Goal: Task Accomplishment & Management: Use online tool/utility

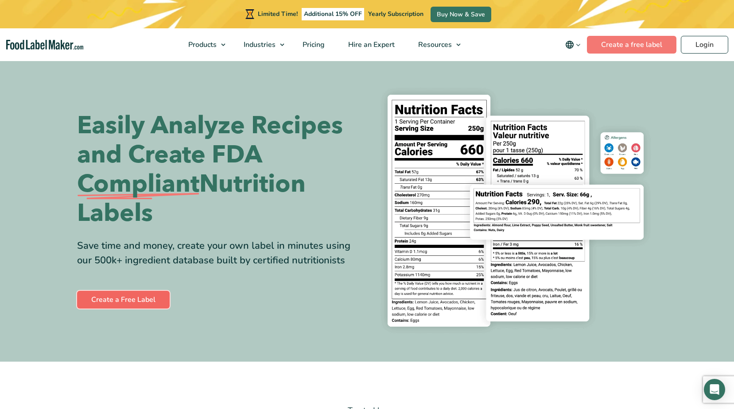
click at [118, 301] on link "Create a Free Label" at bounding box center [123, 300] width 93 height 18
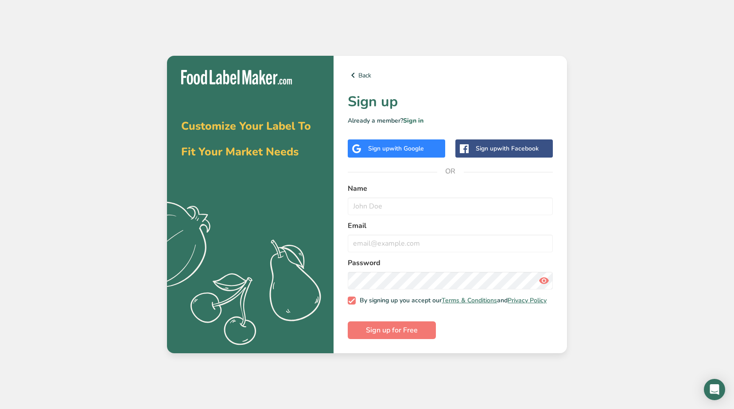
click at [481, 148] on div "Sign up with Facebook" at bounding box center [507, 148] width 63 height 9
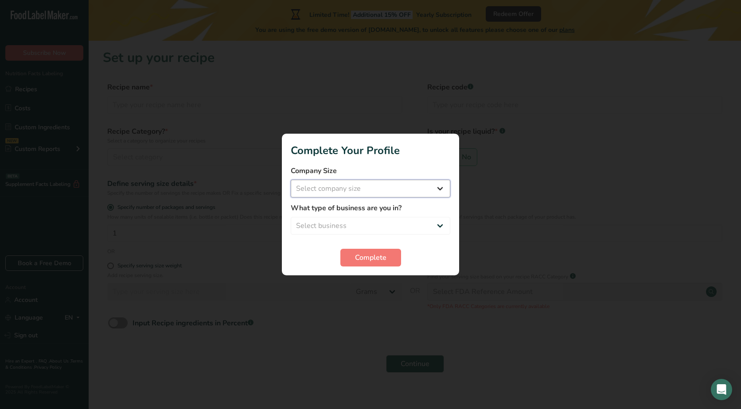
click at [440, 190] on select "Select company size Fewer than 10 Employees 10 to 50 Employees 51 to 500 Employ…" at bounding box center [370, 189] width 159 height 18
select select "1"
click at [291, 180] on select "Select company size Fewer than 10 Employees 10 to 50 Employees 51 to 500 Employ…" at bounding box center [370, 189] width 159 height 18
click at [437, 226] on select "Select business Packaged Food Manufacturer Restaurant & Cafe Bakery Meal Plans …" at bounding box center [370, 226] width 159 height 18
select select "8"
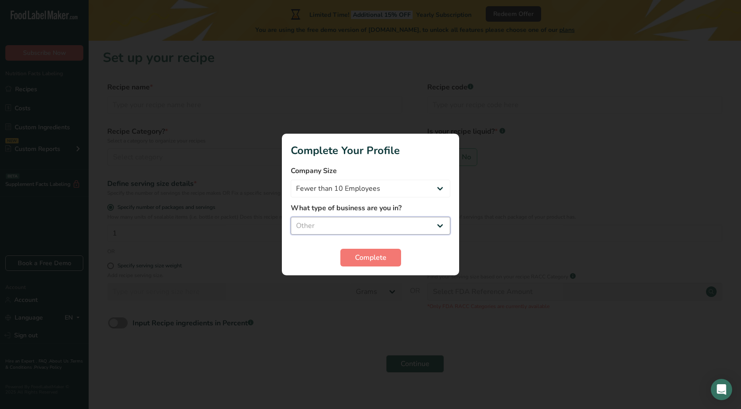
click at [291, 217] on select "Select business Packaged Food Manufacturer Restaurant & Cafe Bakery Meal Plans …" at bounding box center [370, 226] width 159 height 18
click at [362, 253] on span "Complete" at bounding box center [370, 258] width 31 height 11
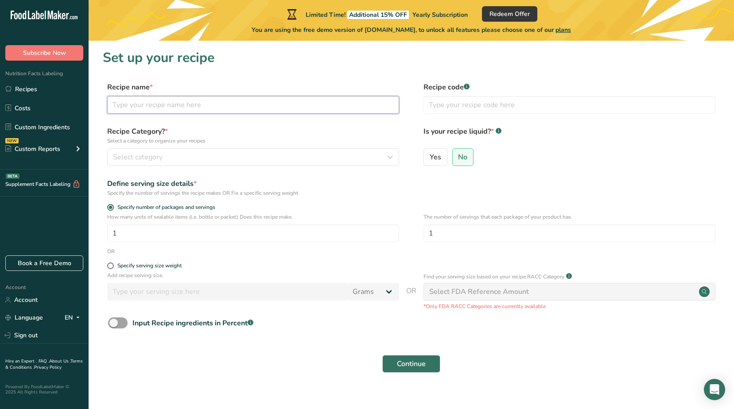
click at [129, 105] on input "text" at bounding box center [253, 105] width 292 height 18
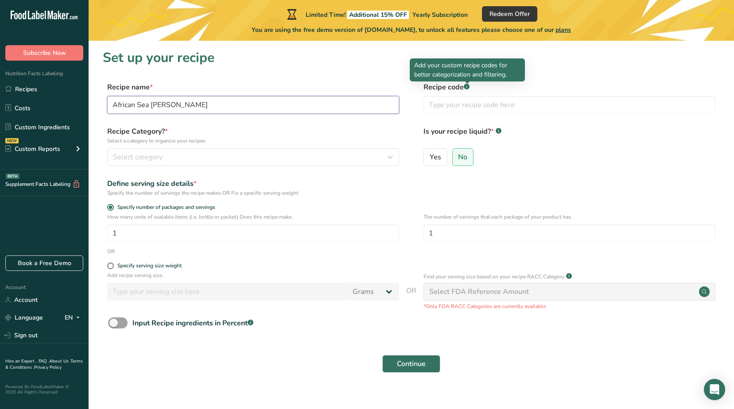
type input "African Sea Moss"
click at [467, 85] on div at bounding box center [467, 84] width 4 height 4
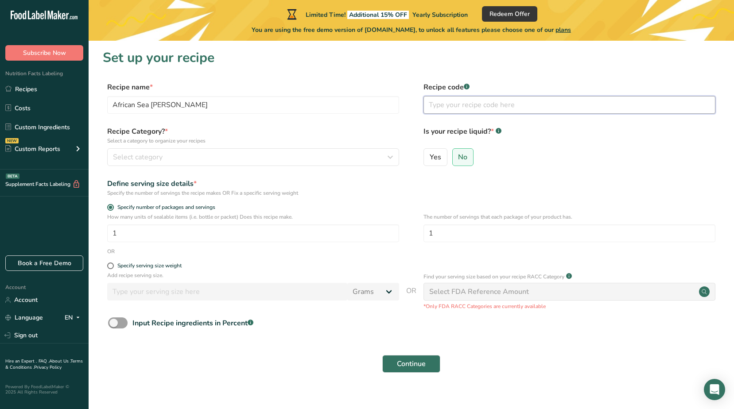
click at [454, 104] on input "text" at bounding box center [570, 105] width 292 height 18
type input "herbs"
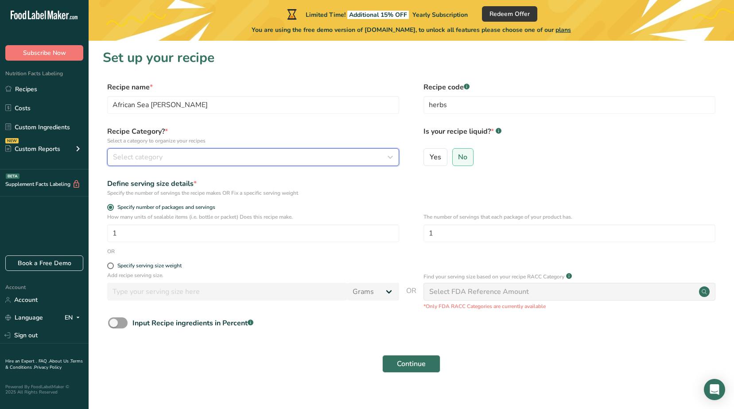
click at [391, 158] on icon "button" at bounding box center [390, 157] width 11 height 16
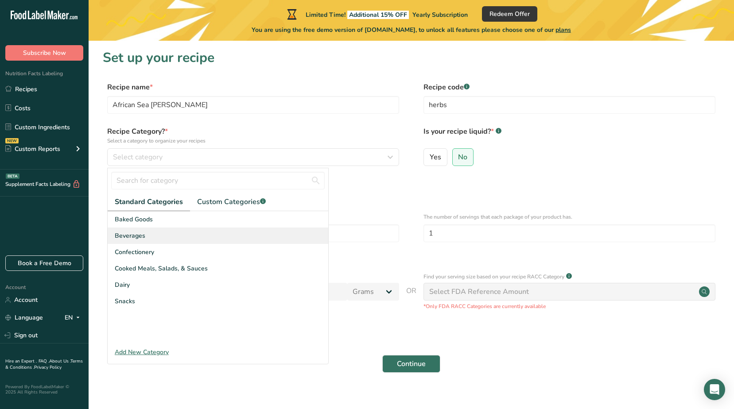
click at [133, 237] on span "Beverages" at bounding box center [130, 235] width 31 height 9
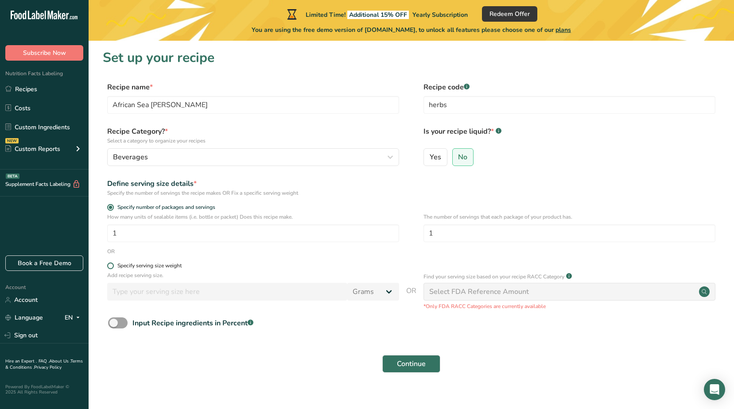
click at [111, 265] on span at bounding box center [110, 266] width 7 height 7
click at [111, 265] on input "Specify serving size weight" at bounding box center [110, 266] width 6 height 6
radio input "true"
radio input "false"
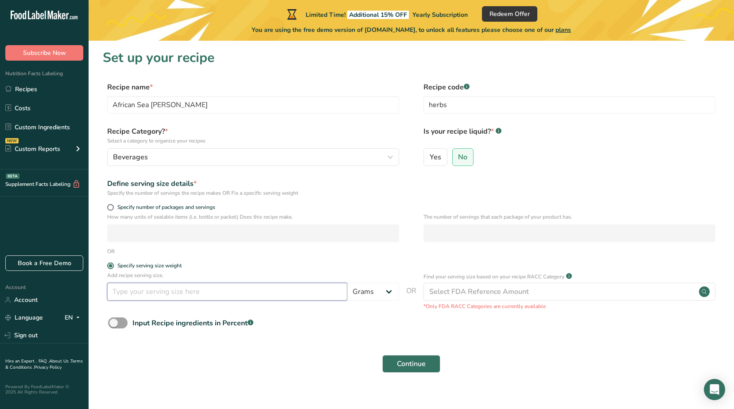
click at [132, 289] on input "number" at bounding box center [227, 292] width 240 height 18
click at [390, 292] on select "Grams kg mg mcg lb oz l mL fl oz tbsp tsp cup qt gallon" at bounding box center [373, 292] width 52 height 18
select select "5"
click at [347, 283] on select "Grams kg mg mcg lb oz l mL fl oz tbsp tsp cup qt gallon" at bounding box center [373, 292] width 52 height 18
click at [137, 293] on input "number" at bounding box center [227, 292] width 240 height 18
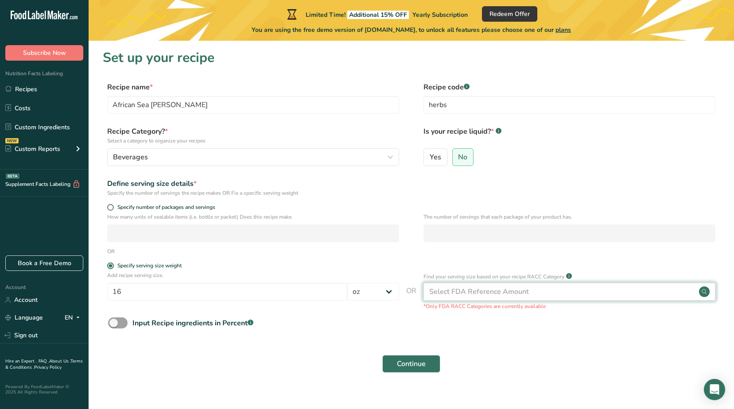
click at [706, 292] on circle at bounding box center [704, 292] width 11 height 11
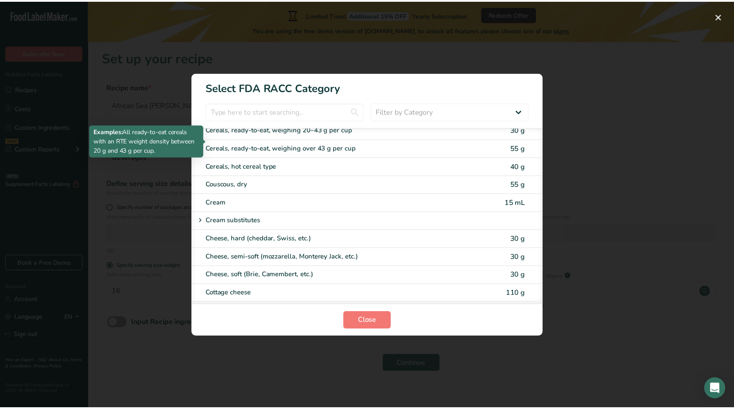
scroll to position [354, 0]
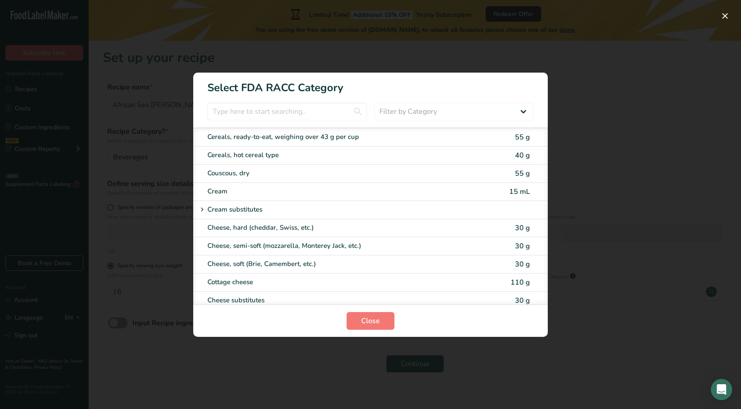
click at [481, 186] on div "Cream 15 mL" at bounding box center [370, 192] width 354 height 18
type input "15"
select select "17"
select select "22"
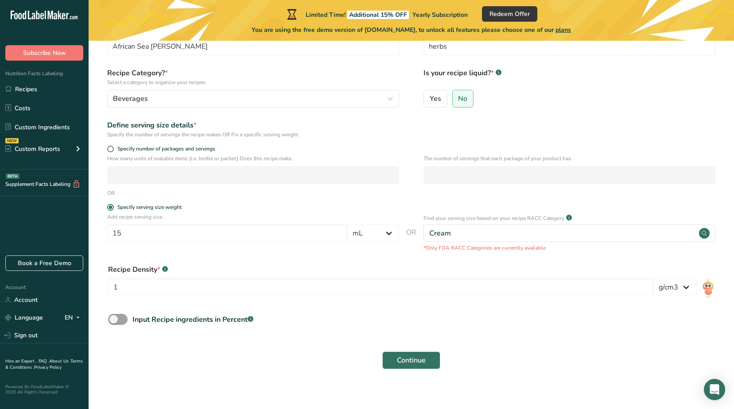
scroll to position [66, 0]
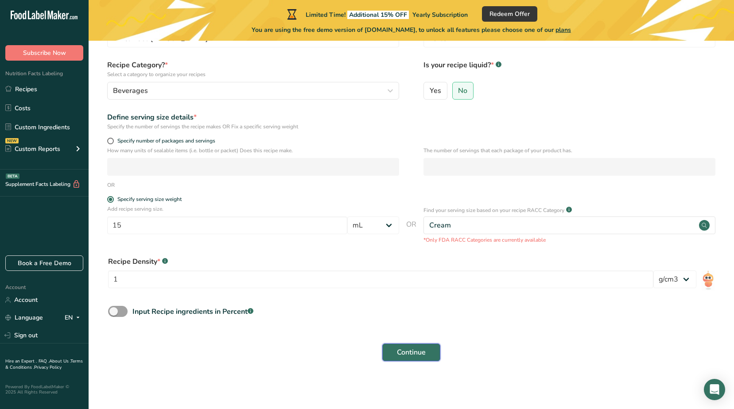
click at [401, 351] on span "Continue" at bounding box center [411, 352] width 29 height 11
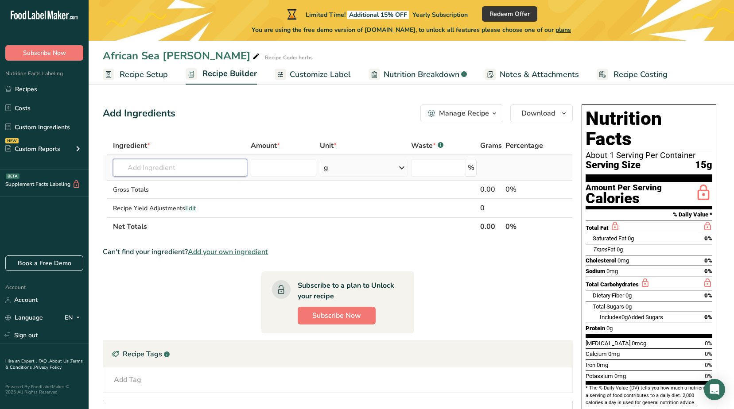
click at [175, 169] on input "text" at bounding box center [180, 168] width 134 height 18
type input "African Sea Moss"
click at [402, 168] on icon at bounding box center [402, 168] width 11 height 16
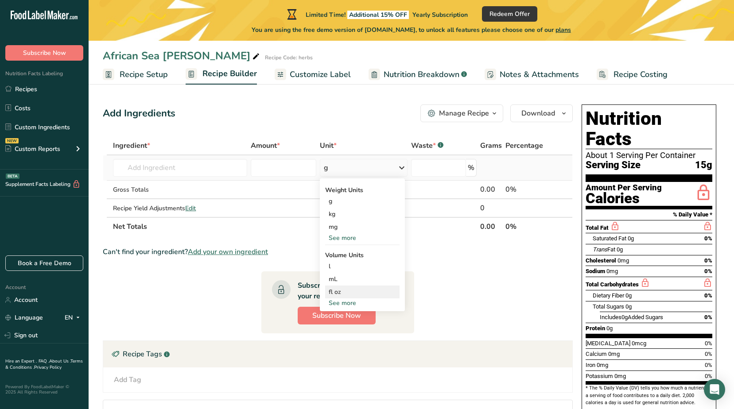
click at [343, 290] on div "fl oz" at bounding box center [362, 292] width 67 height 9
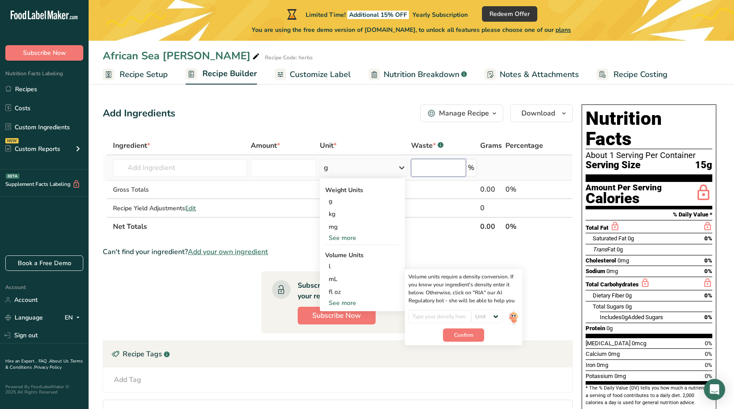
click at [427, 170] on input "number" at bounding box center [438, 168] width 55 height 18
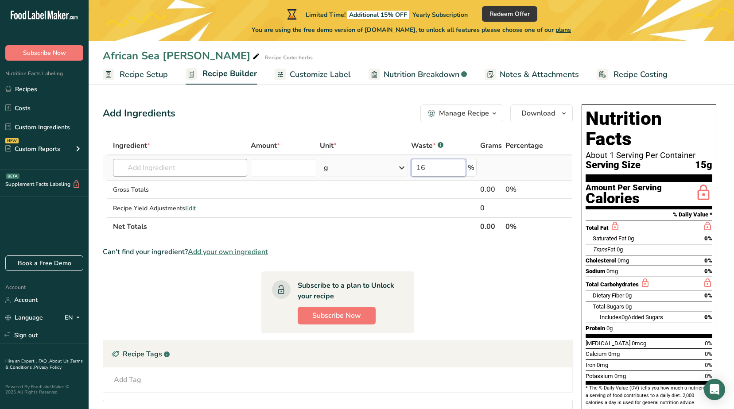
type input "16"
click at [163, 167] on input "text" at bounding box center [180, 168] width 134 height 18
click at [218, 253] on span "Add your own ingredient" at bounding box center [228, 252] width 80 height 11
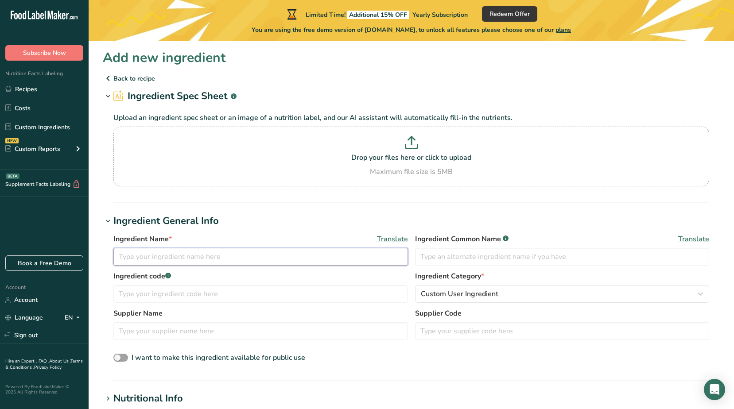
click at [218, 253] on input "text" at bounding box center [260, 257] width 295 height 18
type input "African Sea Moss"
click at [222, 293] on input "text" at bounding box center [260, 294] width 295 height 18
click at [159, 332] on input "text" at bounding box center [260, 332] width 295 height 18
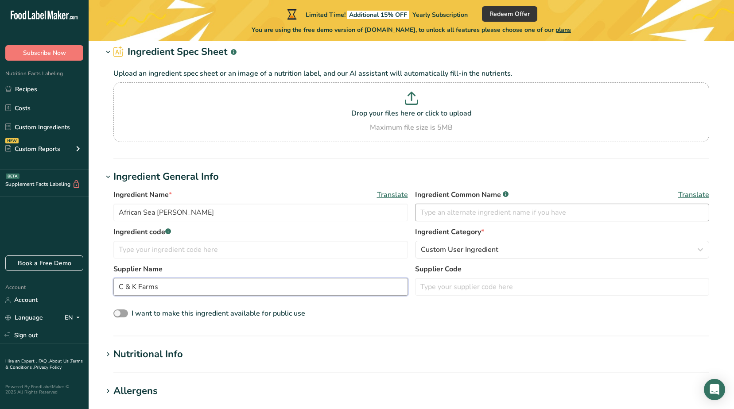
type input "C & K Farms"
click at [494, 214] on input "text" at bounding box center [562, 213] width 295 height 18
type input "African Sea Moss"
click at [698, 247] on icon "button" at bounding box center [700, 250] width 11 height 16
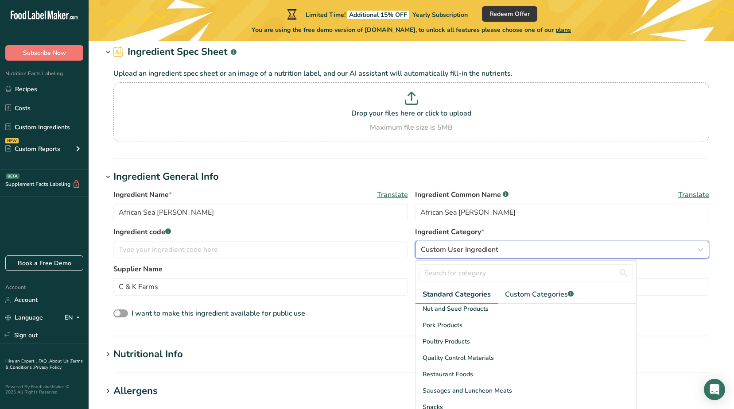
scroll to position [342, 0]
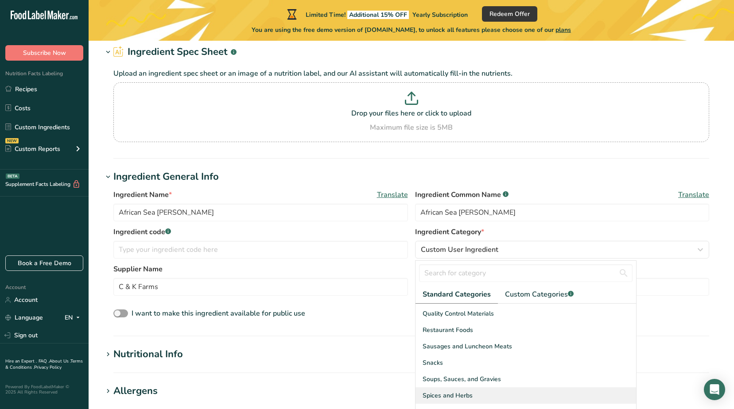
click at [471, 393] on span "Spices and Herbs" at bounding box center [448, 395] width 50 height 9
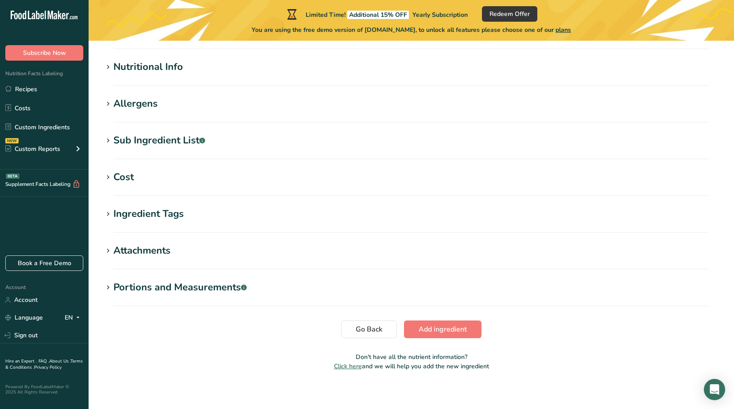
scroll to position [336, 0]
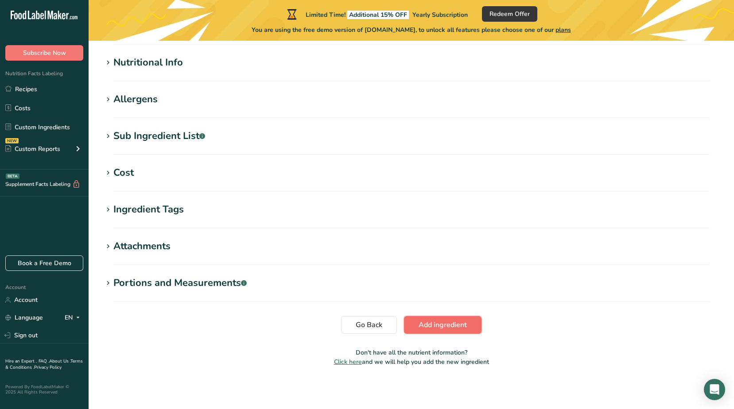
click at [440, 323] on span "Add ingredient" at bounding box center [443, 325] width 48 height 11
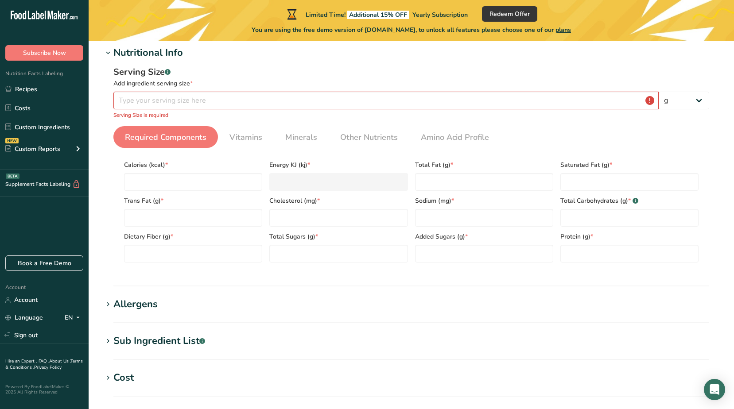
scroll to position [115, 0]
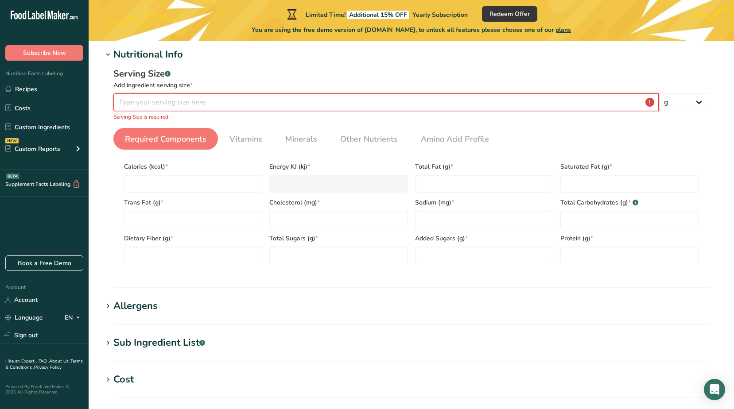
click at [165, 103] on input "number" at bounding box center [385, 102] width 545 height 18
click at [700, 101] on select "g kg mg mcg lb oz l mL fl oz tbsp tsp cup qt gallon" at bounding box center [684, 102] width 51 height 18
select select "20"
click at [659, 93] on select "g kg mg mcg lb oz l mL fl oz tbsp tsp cup qt gallon" at bounding box center [684, 102] width 51 height 18
select select "22"
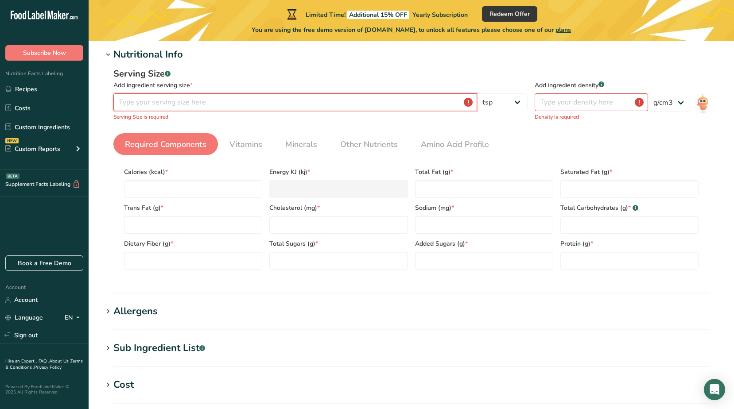
click at [249, 102] on input "number" at bounding box center [295, 102] width 364 height 18
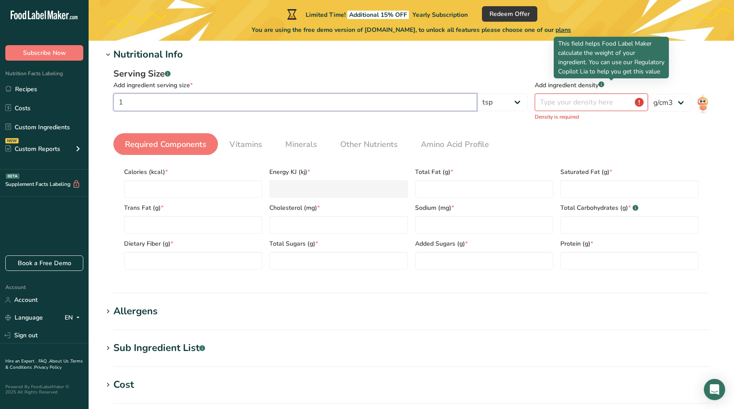
type input "1"
click at [604, 86] on rect at bounding box center [602, 85] width 6 height 6
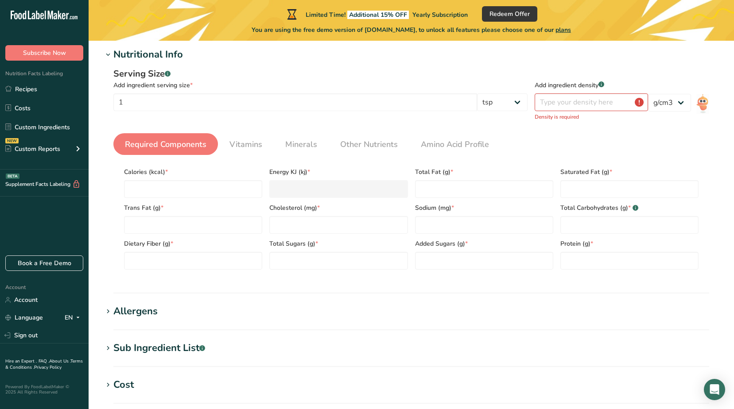
click at [604, 86] on rect at bounding box center [602, 85] width 6 height 6
click at [705, 104] on img at bounding box center [702, 104] width 13 height 20
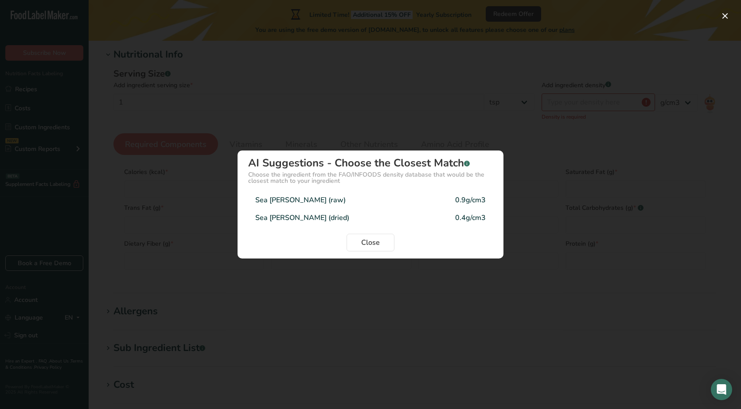
click at [290, 205] on div "Sea Moss (raw)" at bounding box center [300, 200] width 90 height 11
type input "0.9"
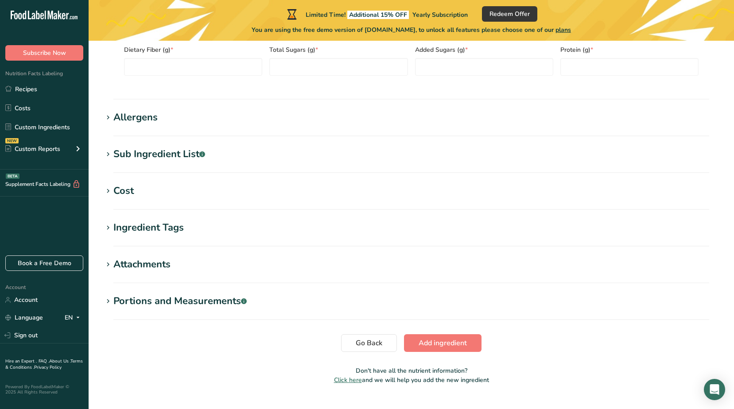
scroll to position [318, 0]
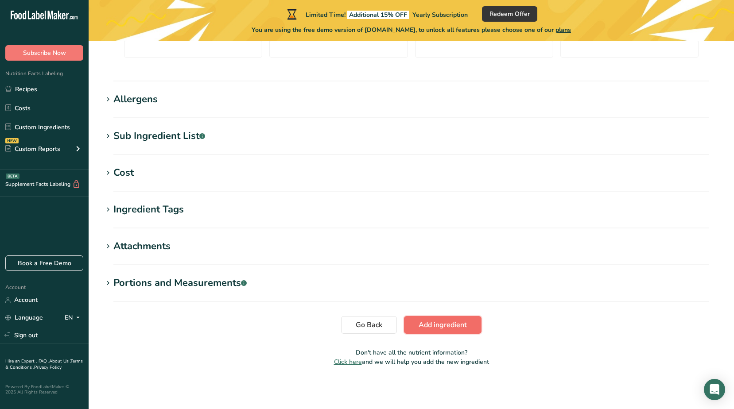
click at [442, 324] on span "Add ingredient" at bounding box center [443, 325] width 48 height 11
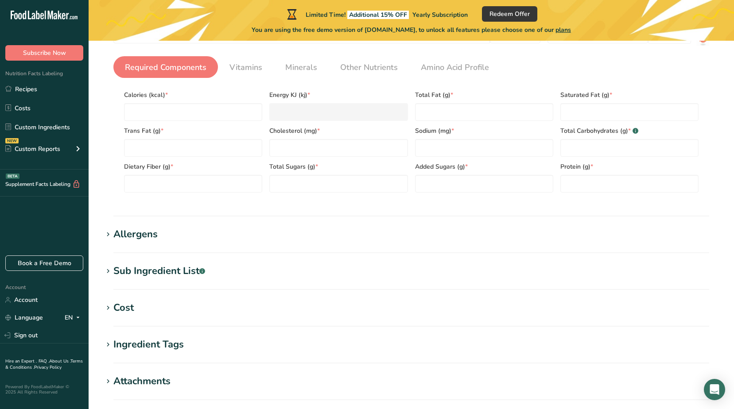
scroll to position [163, 0]
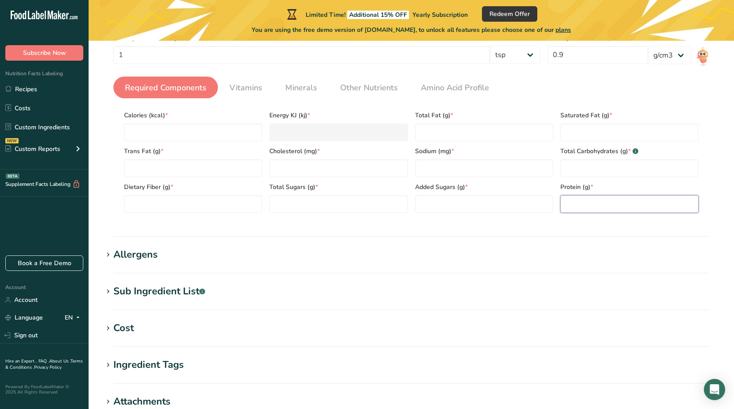
click at [607, 205] on input "number" at bounding box center [629, 204] width 138 height 18
click at [208, 134] on input "number" at bounding box center [193, 133] width 138 height 18
type input "1"
type KJ "4.2"
type input "12"
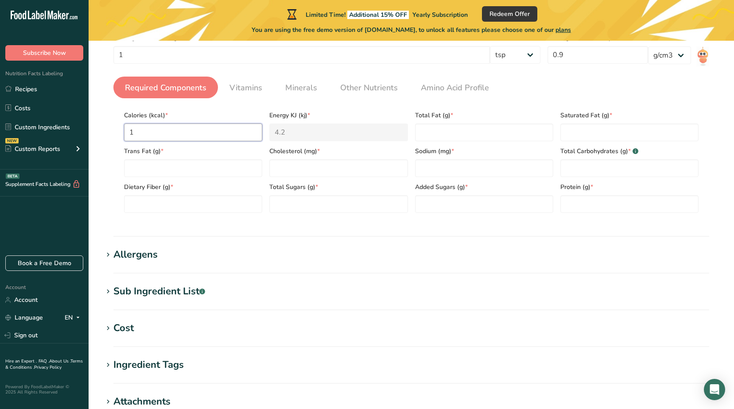
type KJ "50.2"
type input "12"
click at [198, 174] on Fat "number" at bounding box center [193, 168] width 138 height 18
type Fat "0"
click at [214, 201] on Fiber "number" at bounding box center [193, 204] width 138 height 18
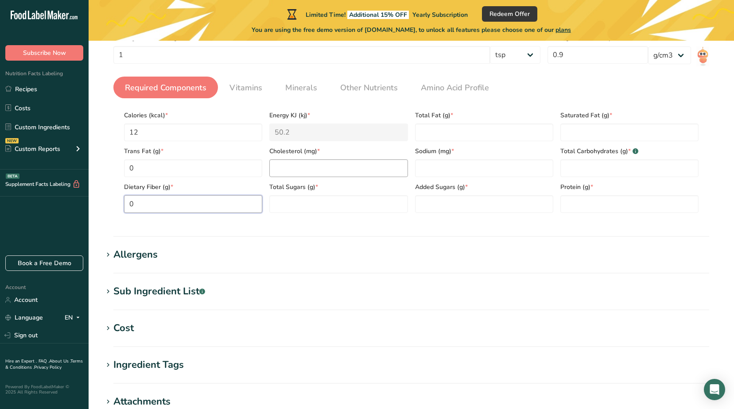
type Fiber "0"
click at [325, 169] on input "number" at bounding box center [338, 168] width 138 height 18
type input "2"
click at [323, 202] on Sugars "number" at bounding box center [338, 204] width 138 height 18
type Sugars "0"
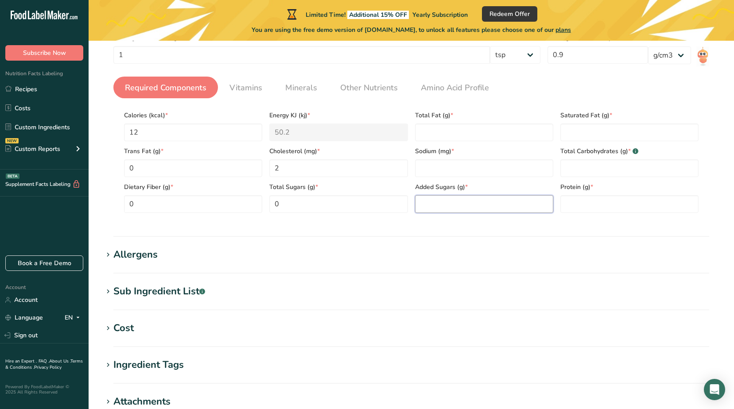
click at [458, 205] on Sugars "number" at bounding box center [484, 204] width 138 height 18
type Sugars "0"
click at [462, 165] on input "number" at bounding box center [484, 168] width 138 height 18
type input "3"
click at [453, 133] on Fat "number" at bounding box center [484, 133] width 138 height 18
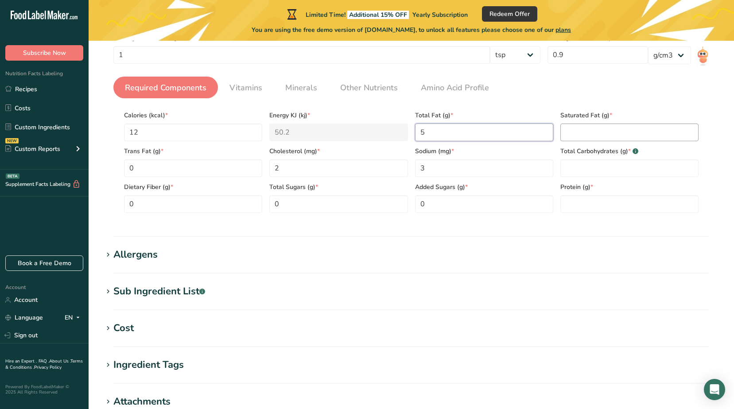
type Fat "5"
click at [593, 134] on Fat "number" at bounding box center [629, 133] width 138 height 18
type Fat "0"
click at [598, 168] on Carbohydrates "number" at bounding box center [629, 168] width 138 height 18
type Carbohydrates "3"
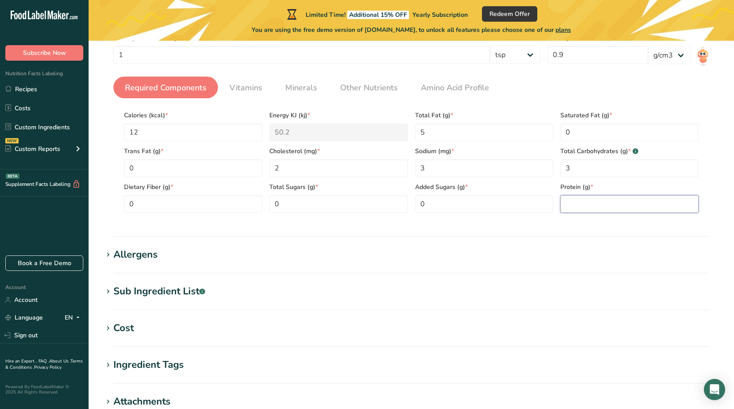
click at [591, 202] on input "number" at bounding box center [629, 204] width 138 height 18
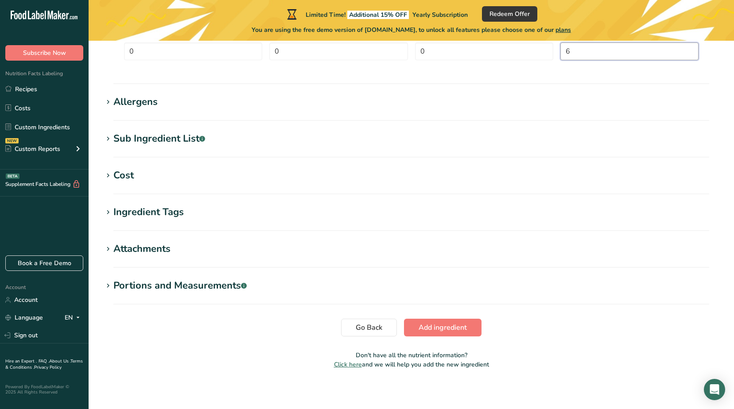
scroll to position [318, 0]
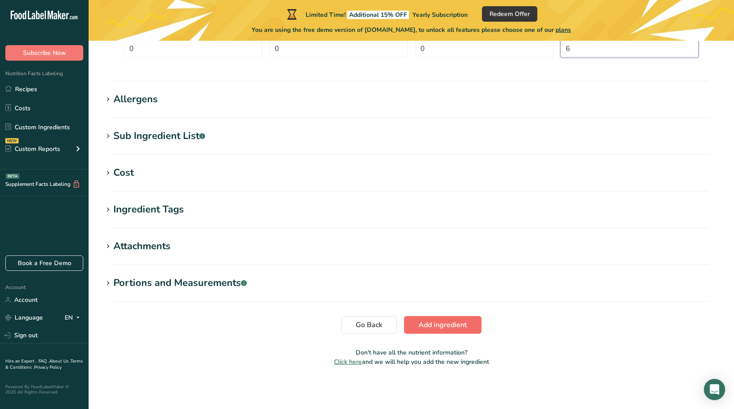
type input "6"
click at [440, 324] on span "Add ingredient" at bounding box center [443, 325] width 48 height 11
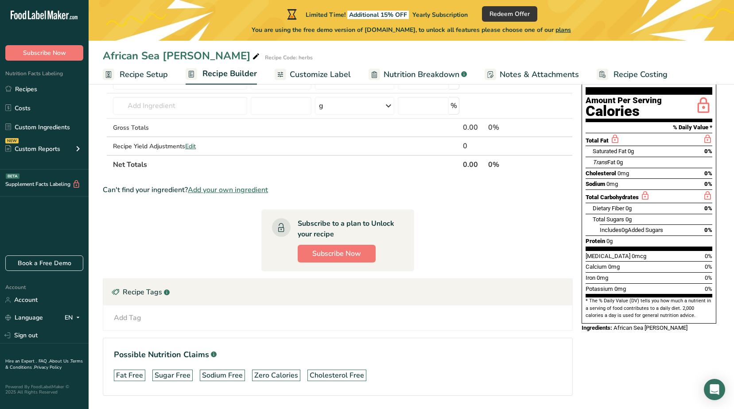
scroll to position [28, 0]
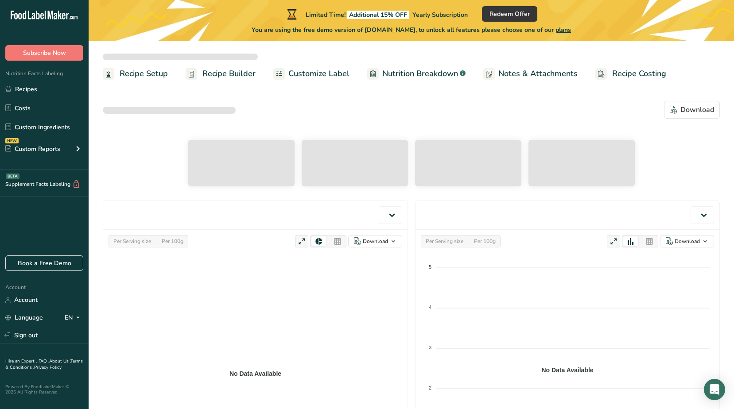
select select "Calories"
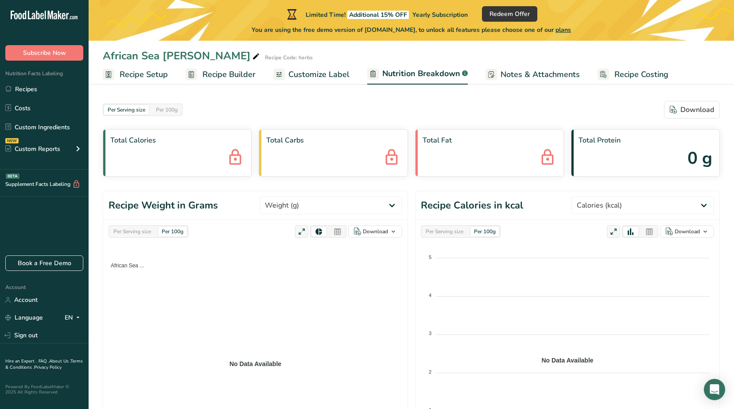
click at [301, 74] on span "Customize Label" at bounding box center [318, 75] width 61 height 12
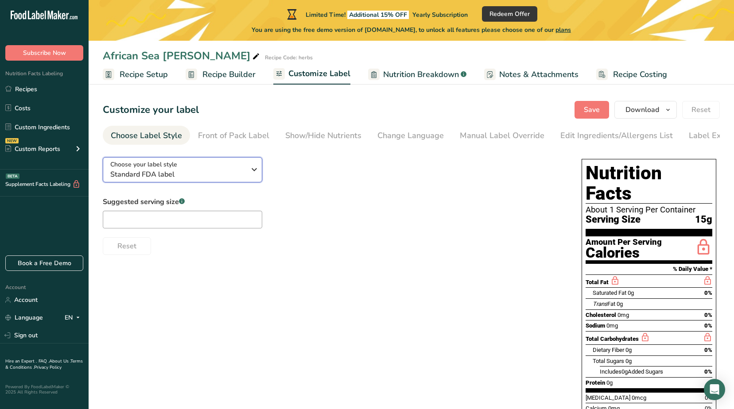
click at [252, 171] on icon "button" at bounding box center [254, 170] width 11 height 16
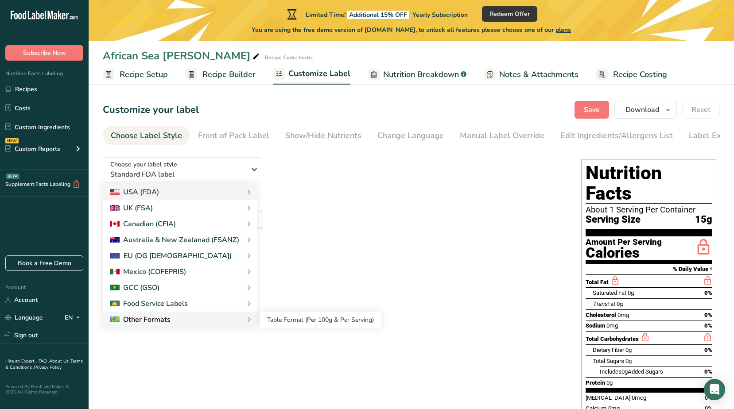
click at [206, 321] on div "Other Formats" at bounding box center [180, 320] width 140 height 11
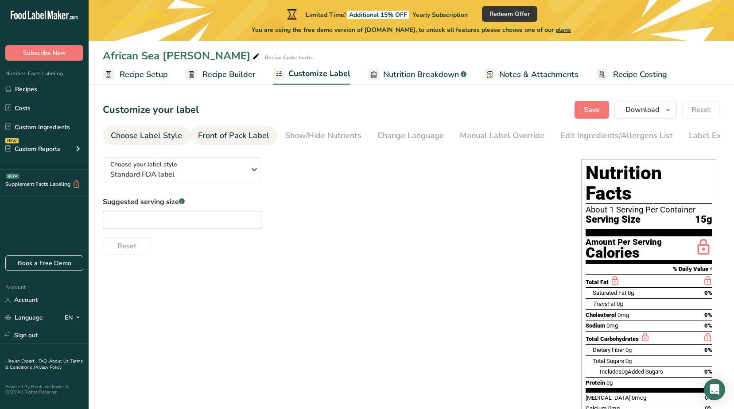
click at [240, 137] on div "Front of Pack Label" at bounding box center [233, 136] width 71 height 12
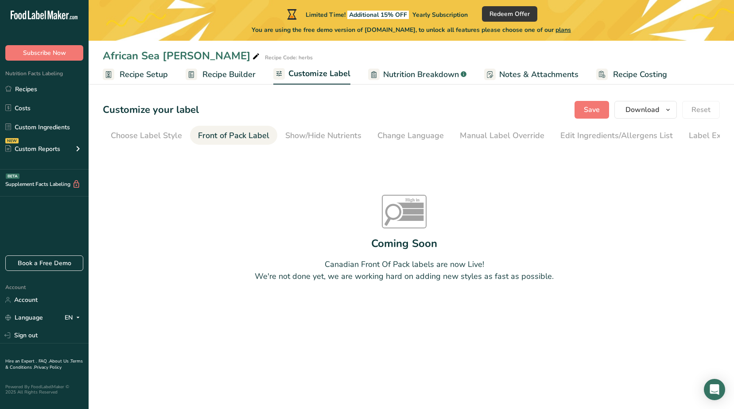
scroll to position [0, 27]
click at [272, 134] on div "Show/Hide Nutrients" at bounding box center [297, 136] width 76 height 12
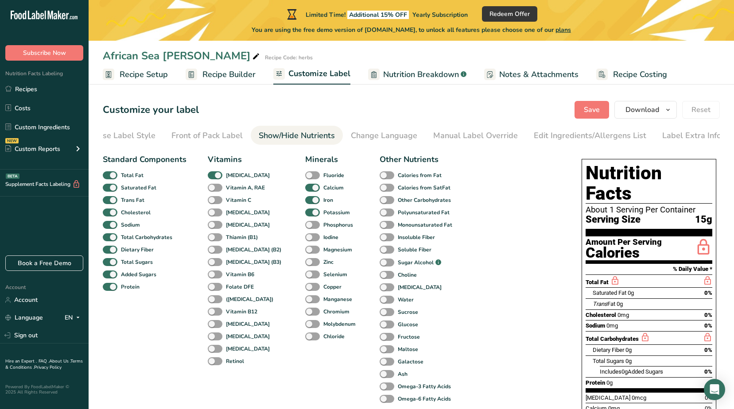
click at [272, 134] on div "Show/Hide Nutrients" at bounding box center [297, 136] width 76 height 12
click at [373, 131] on div "Change Language" at bounding box center [384, 136] width 66 height 12
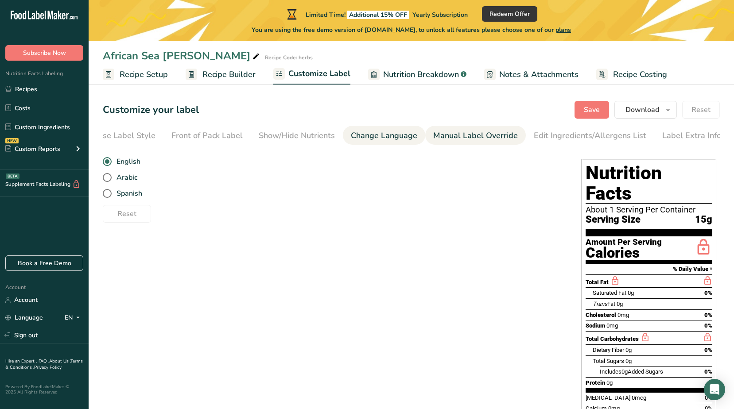
click at [453, 134] on div "Manual Label Override" at bounding box center [475, 136] width 85 height 12
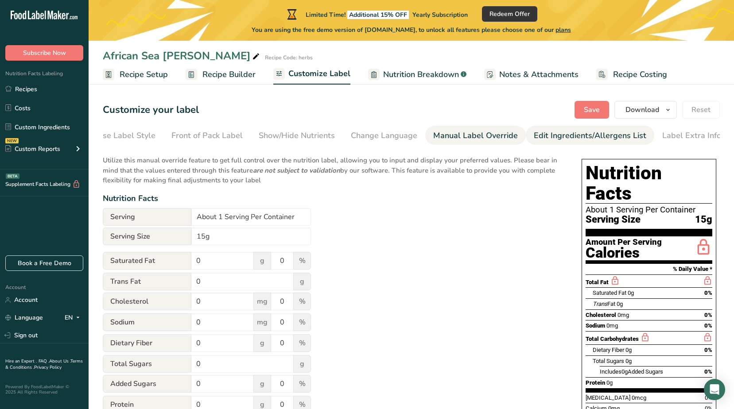
click at [574, 136] on div "Edit Ingredients/Allergens List" at bounding box center [590, 136] width 113 height 12
